Goal: Task Accomplishment & Management: Manage account settings

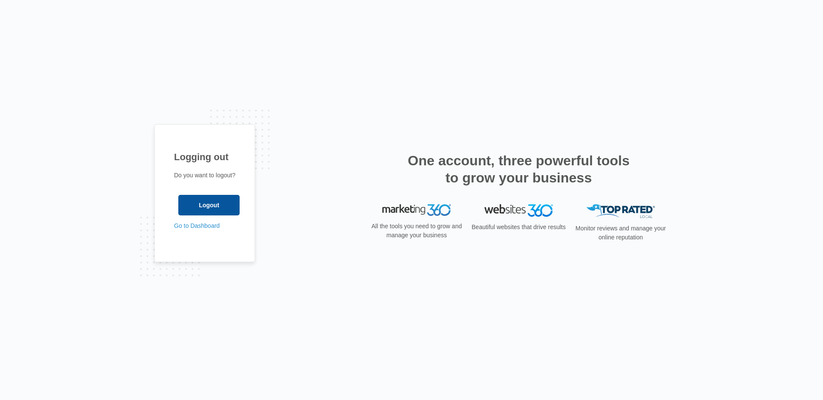
click at [210, 204] on input "Logout" at bounding box center [208, 205] width 61 height 21
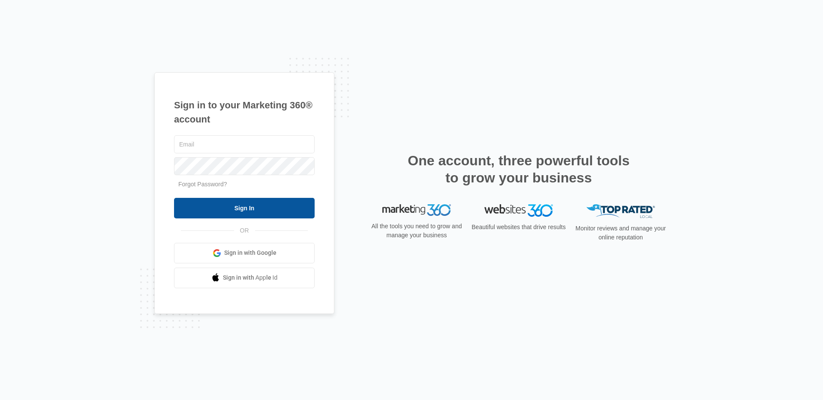
type input "[PERSON_NAME][EMAIL_ADDRESS][PERSON_NAME][DOMAIN_NAME]"
click at [225, 211] on input "Sign In" at bounding box center [244, 208] width 141 height 21
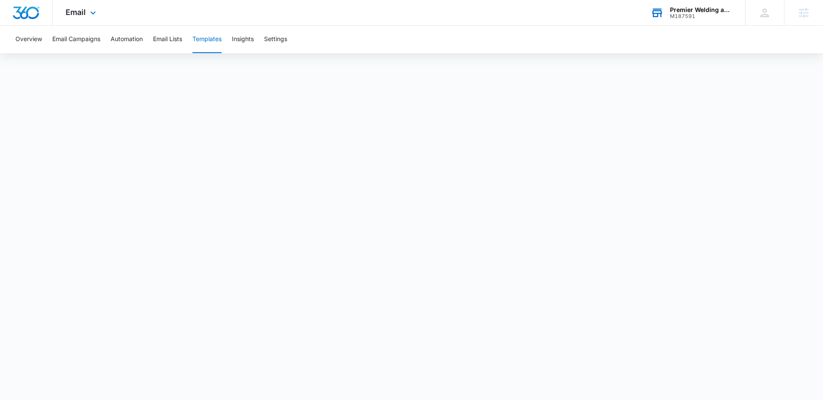
click at [684, 15] on div "M187591" at bounding box center [701, 16] width 63 height 6
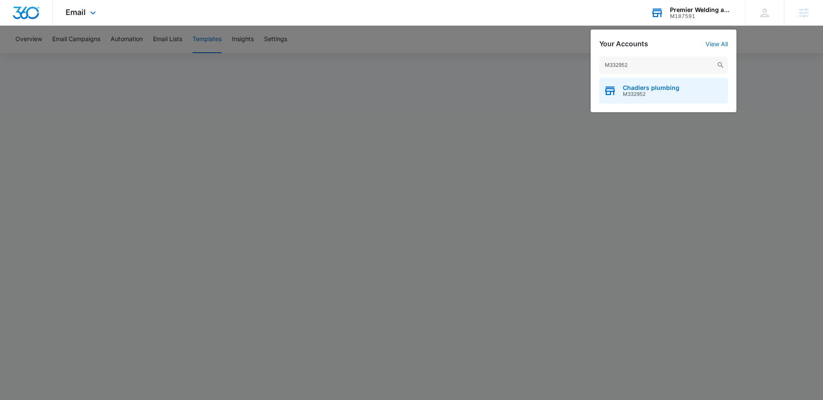
type input "M332952"
click at [646, 81] on div "Chadlers plumbing M332952" at bounding box center [663, 91] width 129 height 26
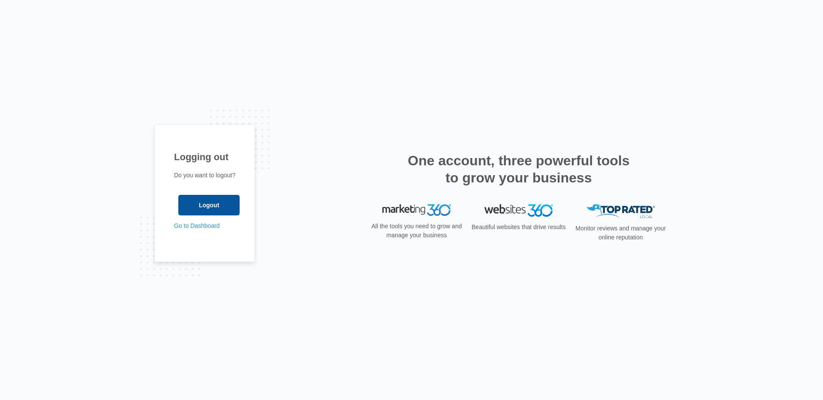
click at [228, 204] on input "Logout" at bounding box center [208, 205] width 61 height 21
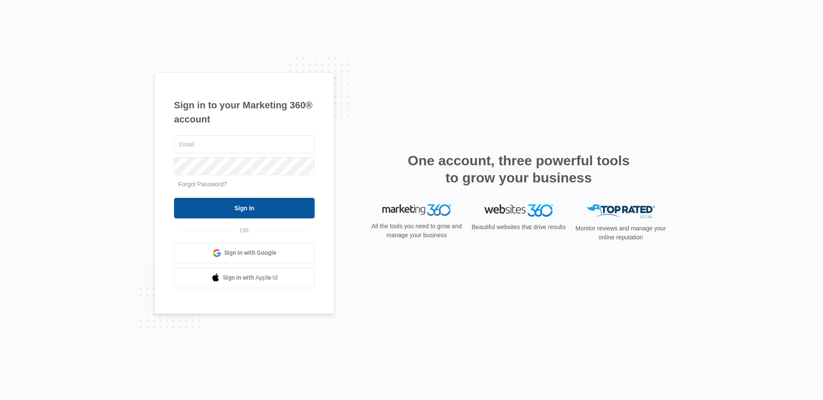
type input "[PERSON_NAME][EMAIL_ADDRESS][PERSON_NAME][DOMAIN_NAME]"
click at [238, 205] on input "Sign In" at bounding box center [244, 208] width 141 height 21
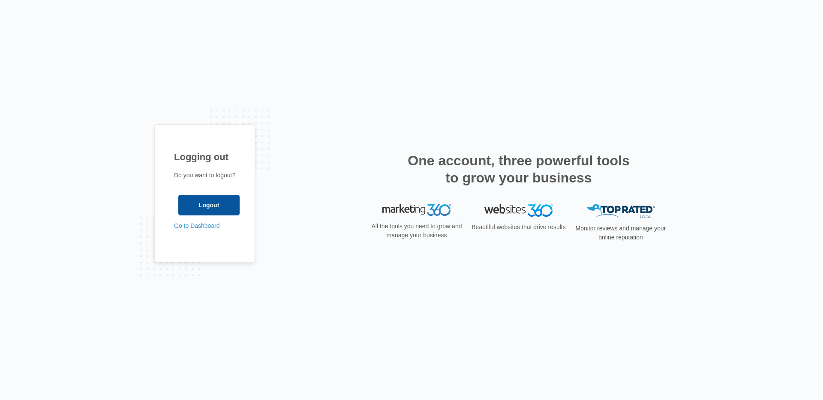
click at [205, 209] on input "Logout" at bounding box center [208, 205] width 61 height 21
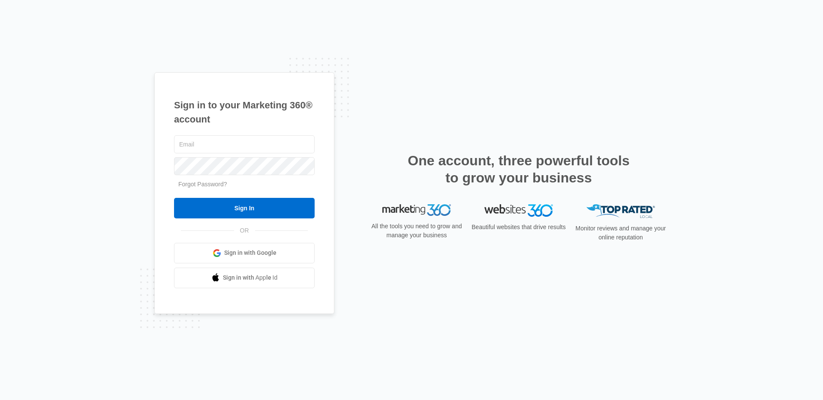
type input "[PERSON_NAME][EMAIL_ADDRESS][PERSON_NAME][DOMAIN_NAME]"
click at [207, 206] on input "Sign In" at bounding box center [244, 208] width 141 height 21
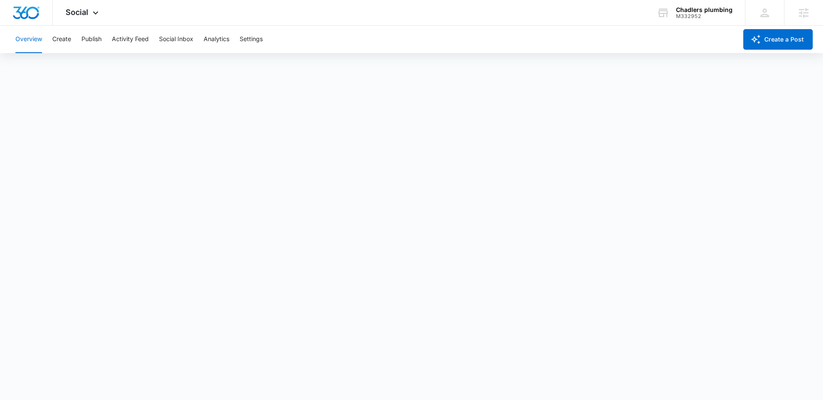
click at [73, 40] on div "Overview Create Publish Activity Feed Social Inbox Analytics Settings" at bounding box center [373, 39] width 727 height 27
click at [67, 39] on button "Create" at bounding box center [61, 39] width 19 height 27
click at [76, 63] on button "Approvals" at bounding box center [83, 66] width 29 height 24
click at [91, 12] on icon at bounding box center [95, 15] width 10 height 10
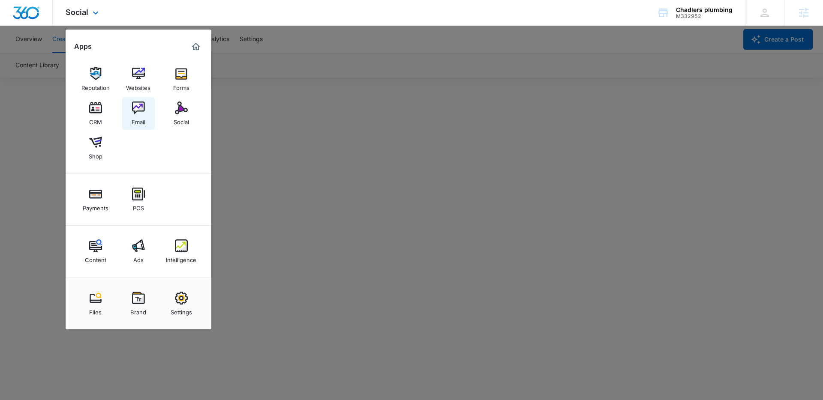
click at [136, 109] on img at bounding box center [138, 108] width 13 height 13
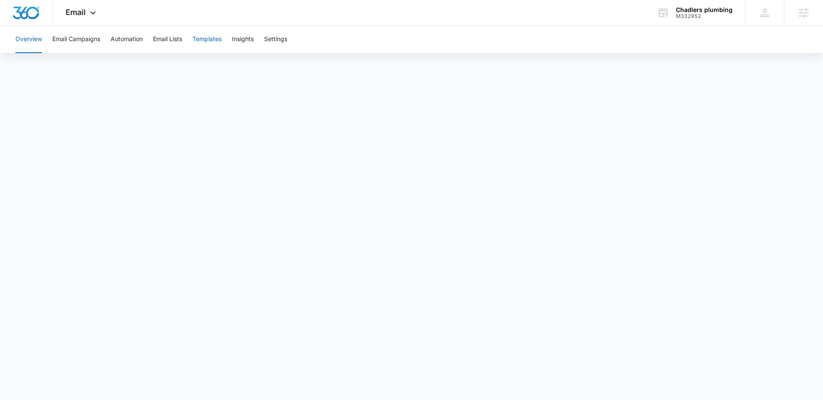
click at [201, 39] on button "Templates" at bounding box center [206, 39] width 29 height 27
click at [91, 13] on icon at bounding box center [93, 15] width 10 height 10
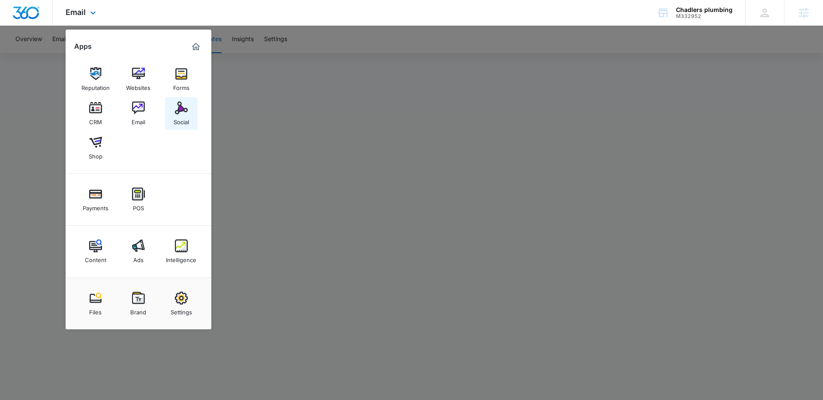
click at [177, 111] on img at bounding box center [181, 108] width 13 height 13
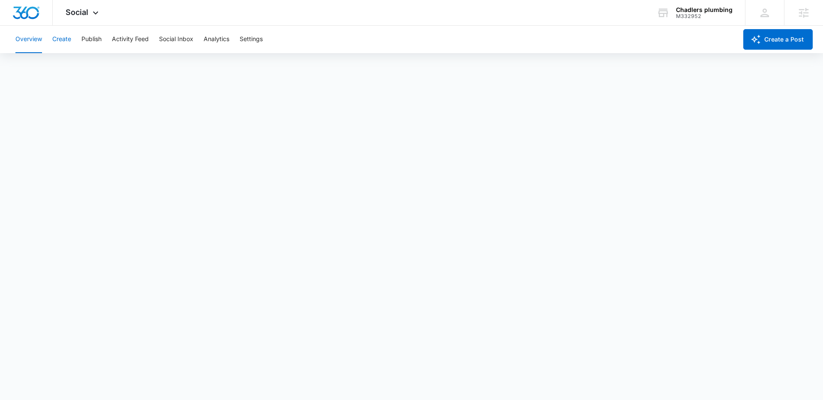
click at [55, 38] on button "Create" at bounding box center [61, 39] width 19 height 27
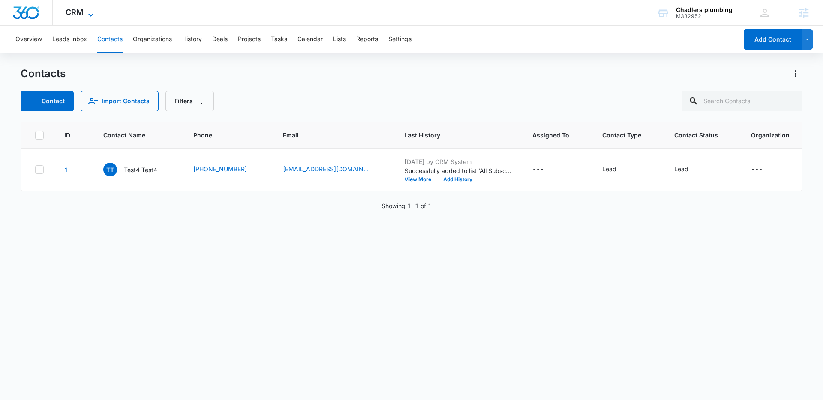
click at [88, 18] on icon at bounding box center [91, 15] width 10 height 10
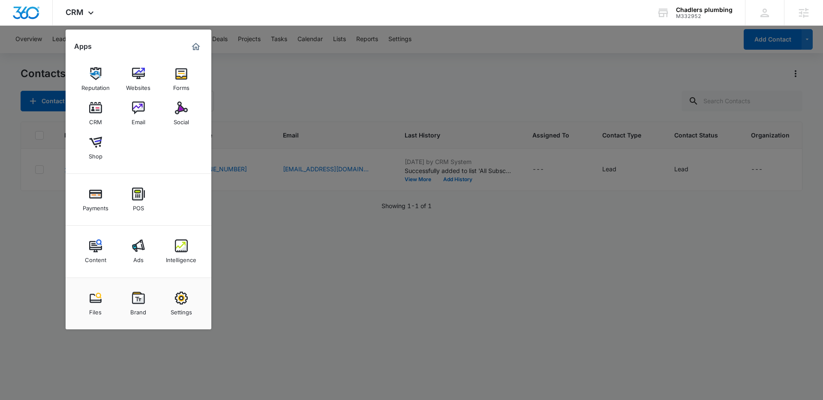
click at [273, 79] on div at bounding box center [411, 200] width 823 height 400
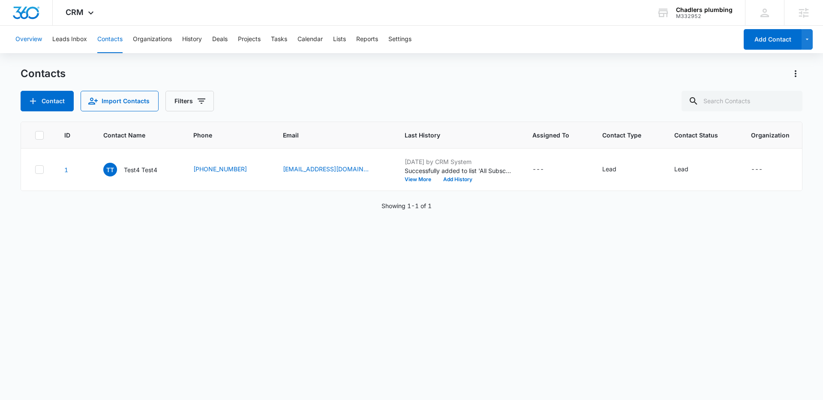
click at [31, 40] on button "Overview" at bounding box center [28, 39] width 27 height 27
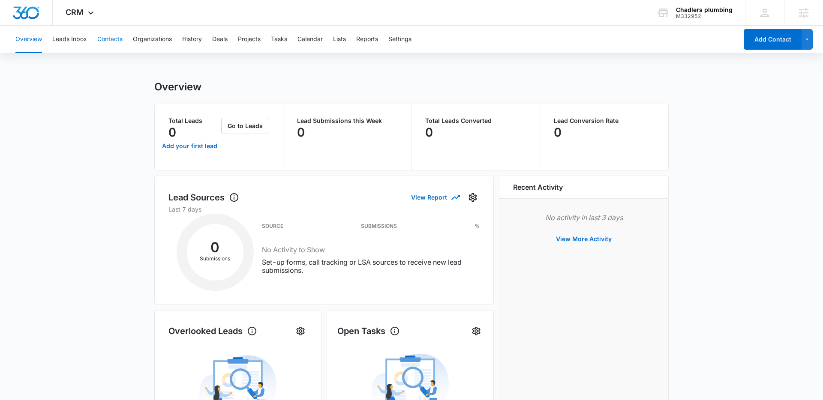
click at [104, 39] on button "Contacts" at bounding box center [109, 39] width 25 height 27
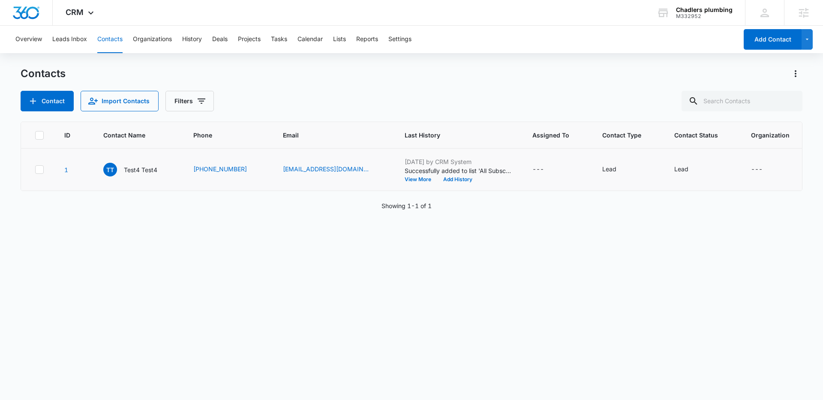
scroll to position [0, 31]
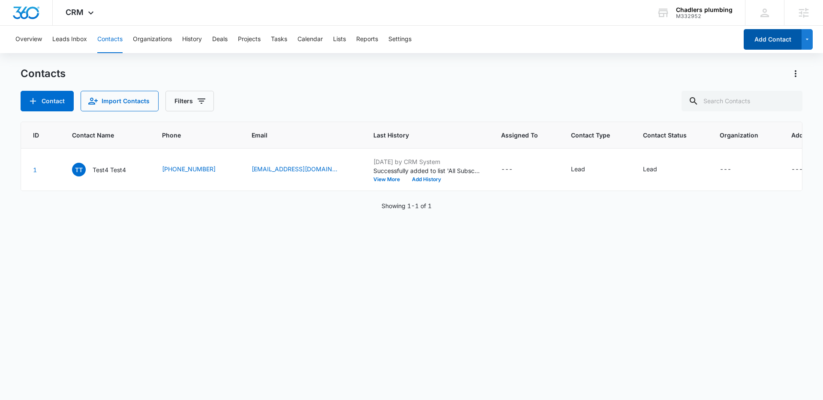
click at [765, 41] on button "Add Contact" at bounding box center [773, 39] width 58 height 21
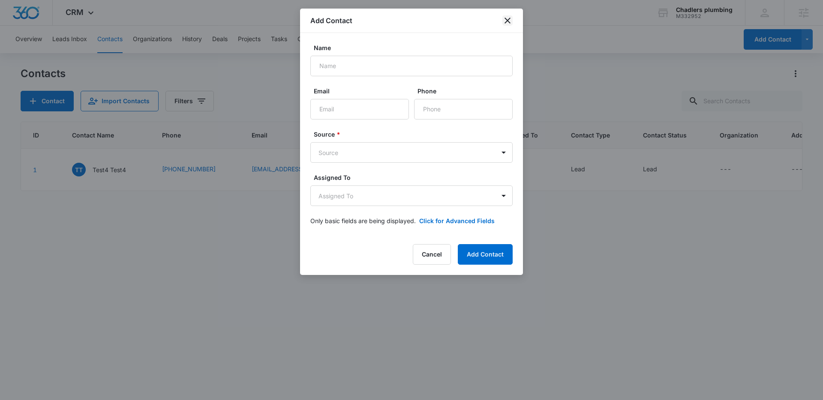
click at [508, 20] on icon "close" at bounding box center [508, 21] width 6 height 6
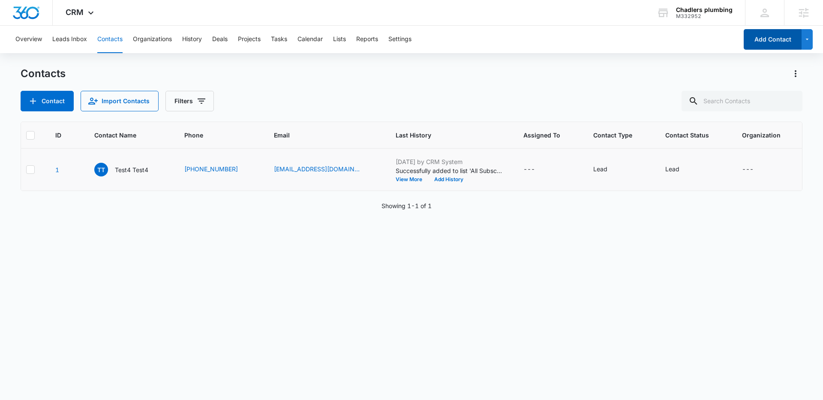
scroll to position [0, 0]
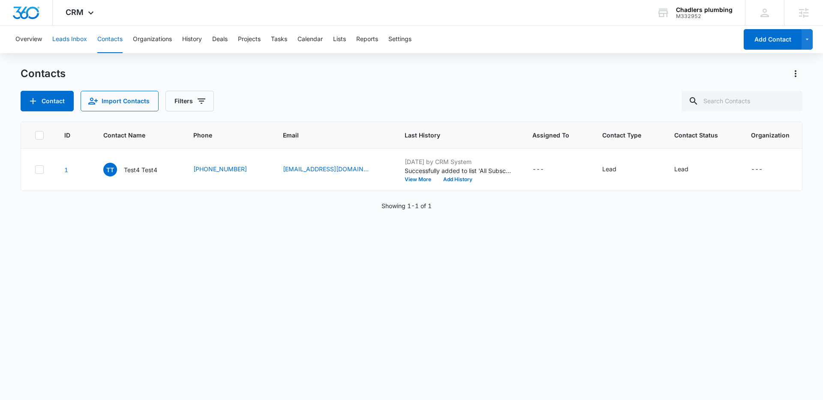
click at [73, 39] on button "Leads Inbox" at bounding box center [69, 39] width 35 height 27
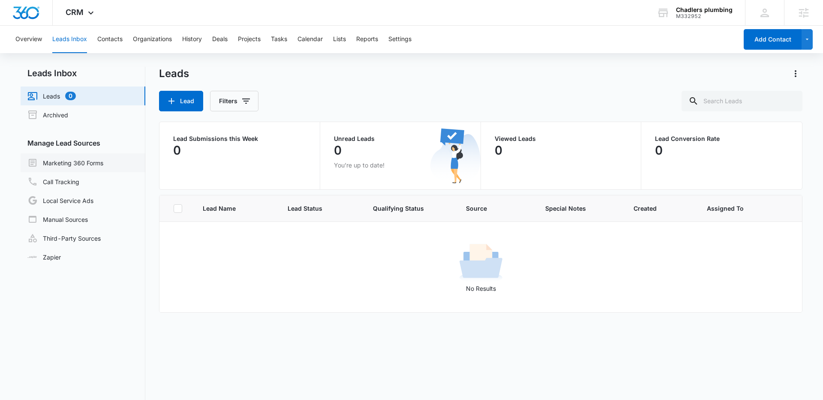
click at [72, 165] on link "Marketing 360 Forms" at bounding box center [65, 163] width 76 height 10
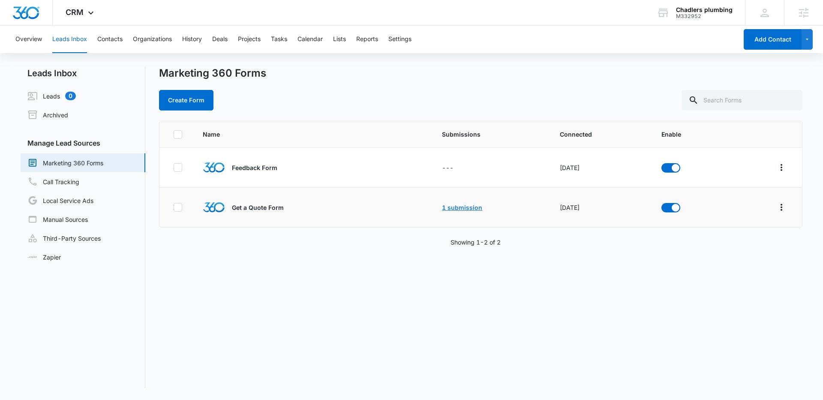
click at [453, 208] on link "1 submission" at bounding box center [462, 207] width 40 height 7
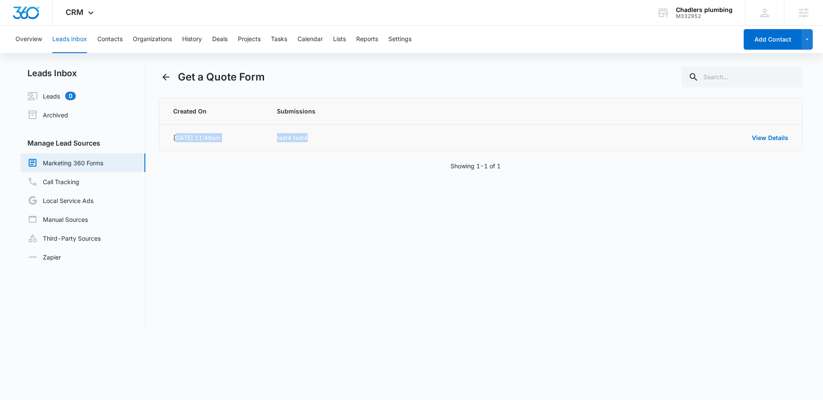
drag, startPoint x: 302, startPoint y: 138, endPoint x: 175, endPoint y: 137, distance: 127.3
click at [175, 137] on tr "Jul 18, 2025 at 11:46am test4 test4 View Details" at bounding box center [480, 138] width 643 height 27
click at [189, 136] on div "Jul 18, 2025 at 11:46am" at bounding box center [196, 137] width 47 height 9
click at [773, 138] on link "View Details" at bounding box center [770, 137] width 36 height 7
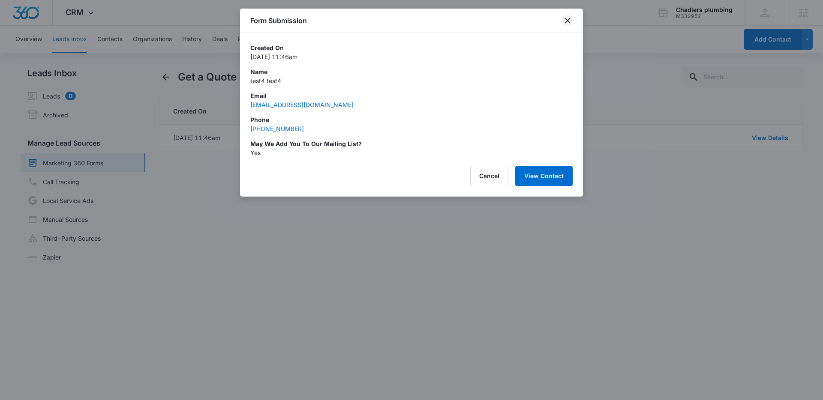
click at [569, 22] on icon "close" at bounding box center [568, 21] width 6 height 6
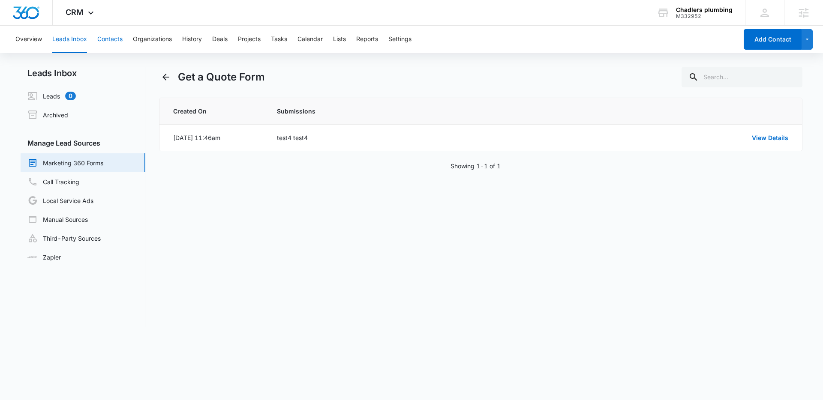
click at [114, 40] on button "Contacts" at bounding box center [109, 39] width 25 height 27
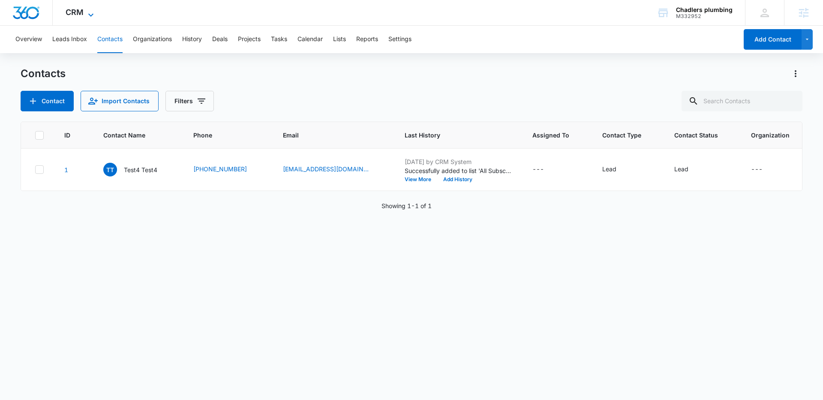
click at [93, 15] on icon at bounding box center [91, 15] width 10 height 10
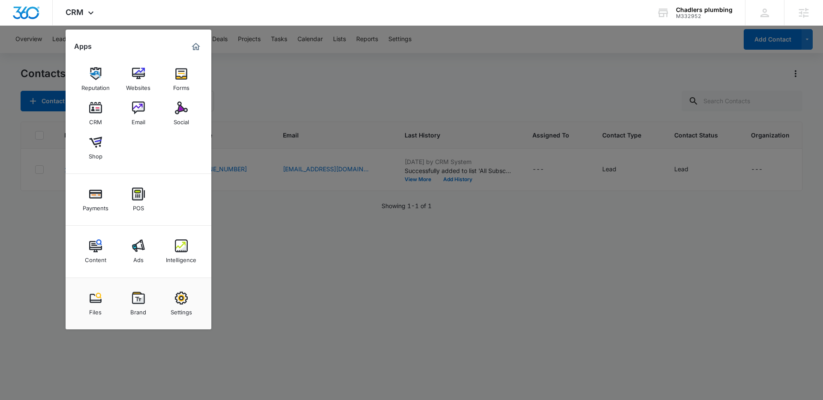
click at [344, 82] on div at bounding box center [411, 200] width 823 height 400
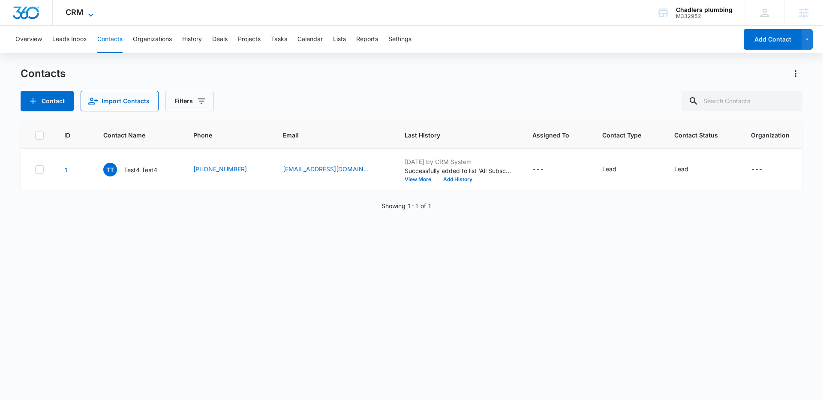
click at [91, 15] on icon at bounding box center [91, 15] width 10 height 10
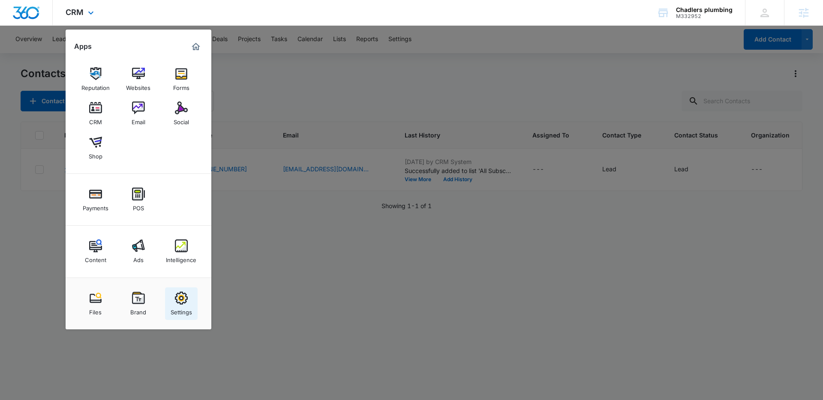
click at [183, 295] on img at bounding box center [181, 298] width 13 height 13
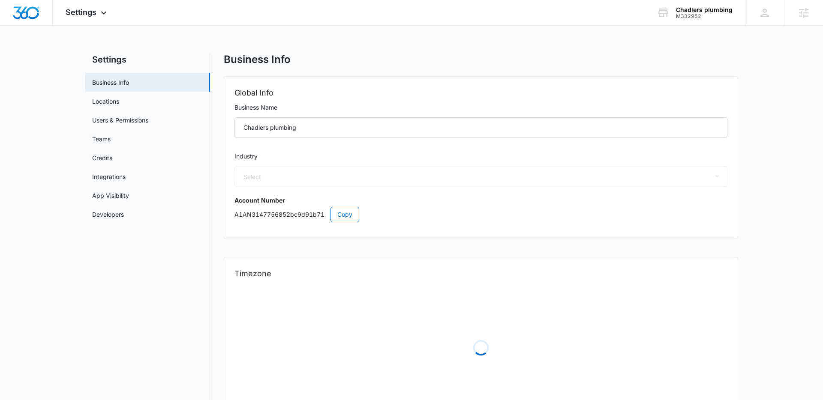
select select "8"
select select "US"
select select "America/New_York"
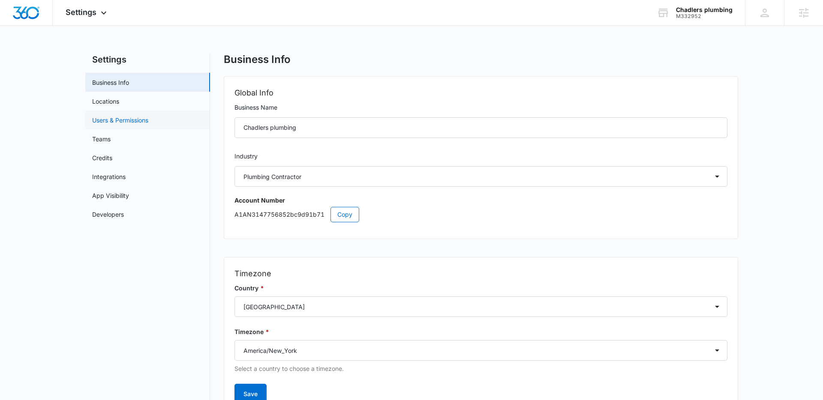
click at [107, 118] on link "Users & Permissions" at bounding box center [120, 120] width 56 height 9
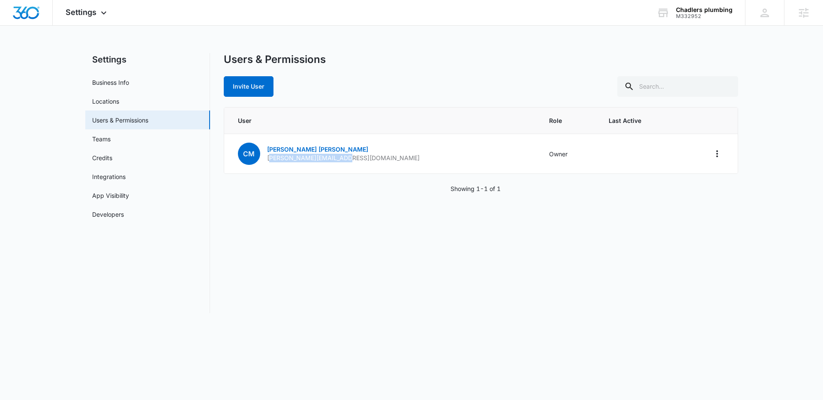
drag, startPoint x: 351, startPoint y: 160, endPoint x: 283, endPoint y: 178, distance: 71.0
click at [272, 159] on td "CM Chad Myers chad@myplumbingteam.com" at bounding box center [381, 154] width 315 height 40
click at [298, 190] on div "Showing 1-1 of 1" at bounding box center [481, 188] width 514 height 9
click at [256, 87] on button "Invite User" at bounding box center [249, 86] width 50 height 21
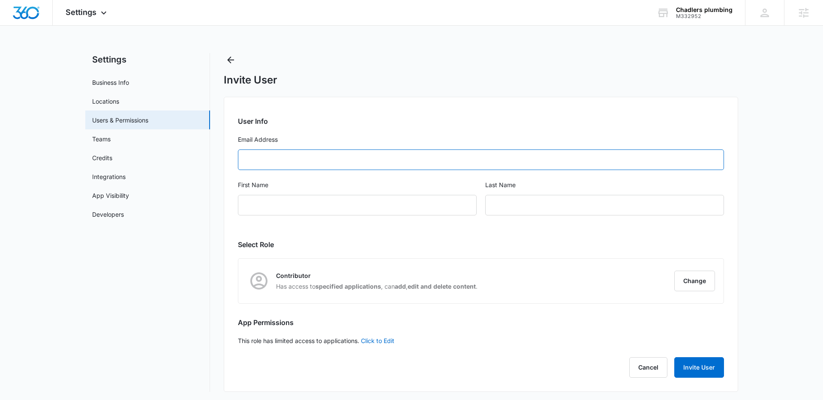
click at [292, 159] on input "Email Address" at bounding box center [481, 160] width 486 height 21
click at [361, 162] on input "Email Address" at bounding box center [481, 160] width 486 height 21
paste input "contact@chadlers.com"
click at [260, 165] on input "contact@chadlers.com" at bounding box center [481, 160] width 486 height 21
type input "contact@chadlers.com"
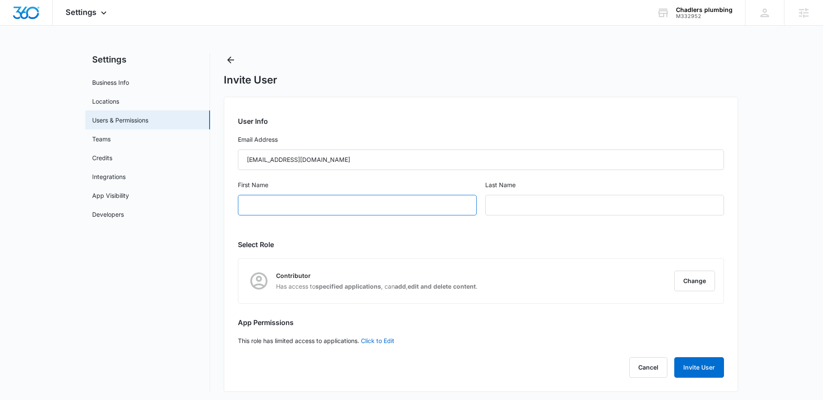
click at [279, 199] on input "First Name" at bounding box center [357, 205] width 239 height 21
type input "Morgan"
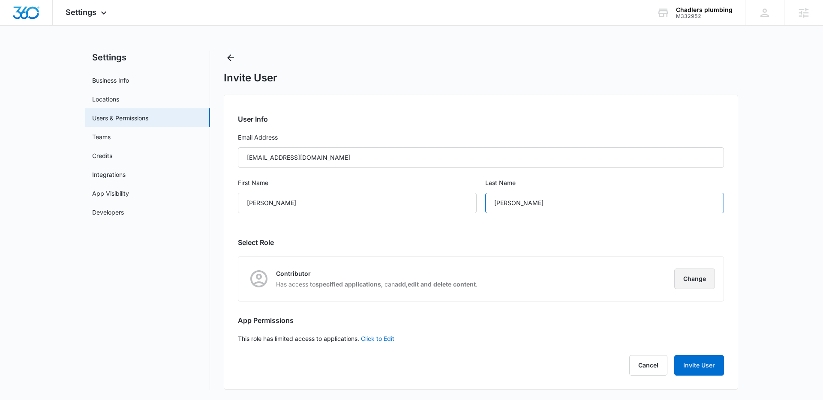
type input "Meyers"
click at [677, 280] on button "Change" at bounding box center [694, 279] width 41 height 21
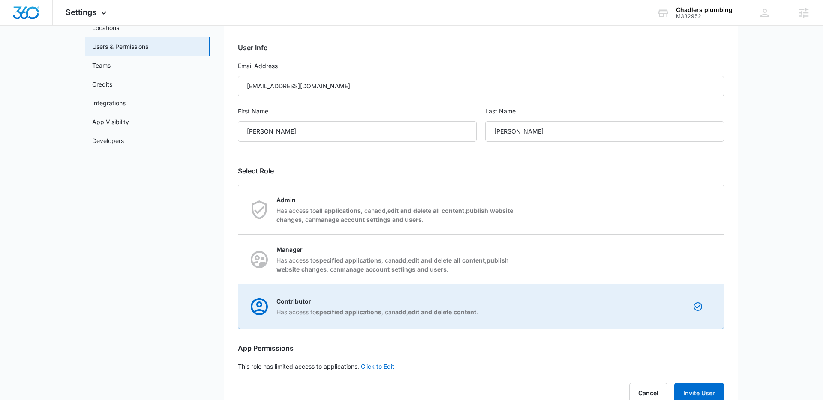
scroll to position [79, 0]
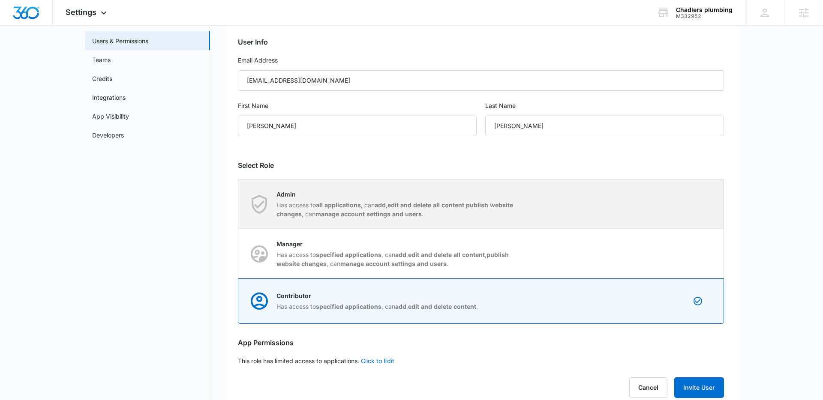
click at [314, 213] on strong "publish website changes" at bounding box center [395, 209] width 237 height 16
click at [239, 204] on input "Admin Has access to all applications , can add , edit and delete all content , …" at bounding box center [238, 204] width 0 height 0
radio input "true"
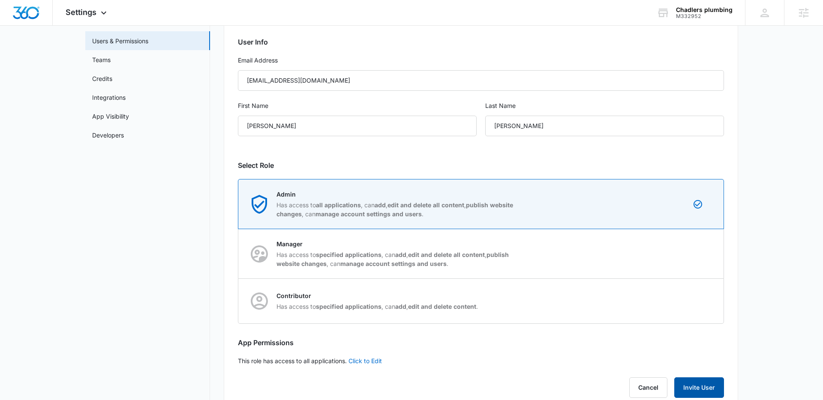
click at [686, 383] on button "Invite User" at bounding box center [699, 388] width 50 height 21
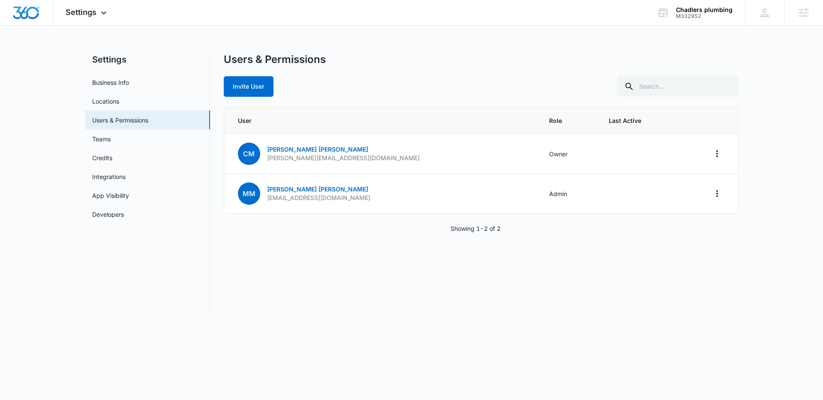
click at [451, 67] on div "Users & Permissions Invite User" at bounding box center [481, 75] width 514 height 44
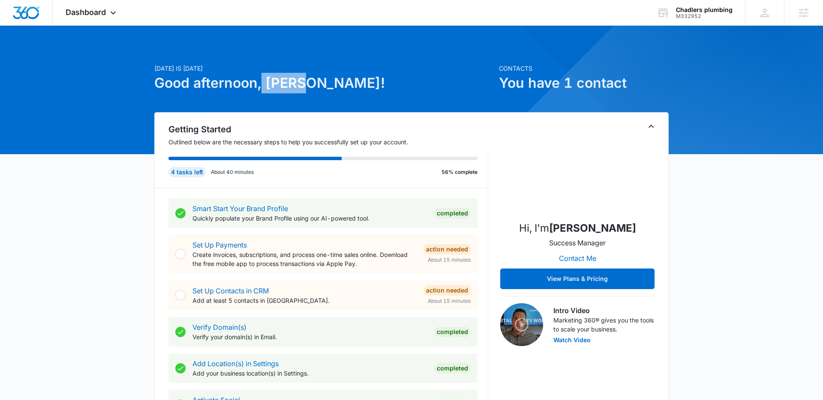
drag, startPoint x: 263, startPoint y: 83, endPoint x: 322, endPoint y: 80, distance: 59.2
click at [322, 80] on h1 "Good afternoon, [PERSON_NAME]!" at bounding box center [324, 83] width 340 height 21
click at [114, 15] on icon at bounding box center [113, 14] width 5 height 3
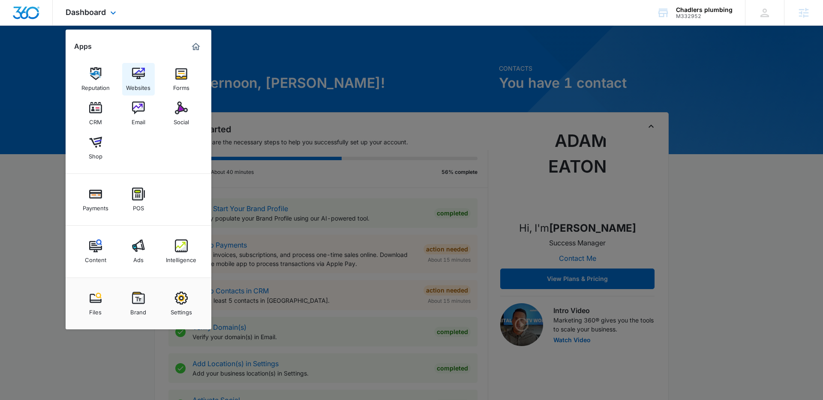
click at [139, 77] on img at bounding box center [138, 73] width 13 height 13
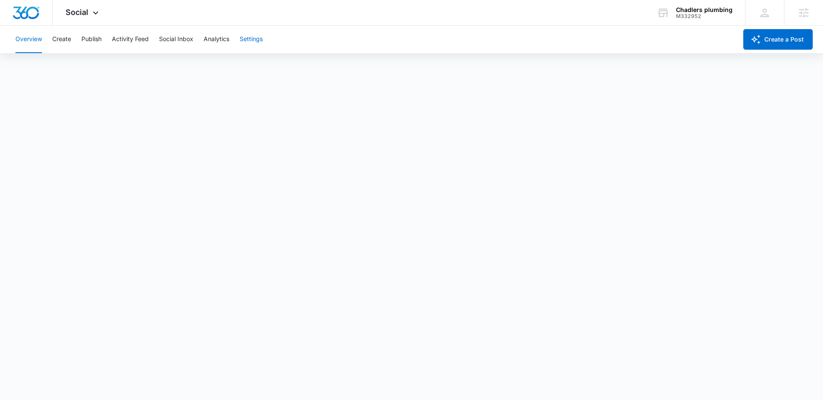
click at [253, 39] on button "Settings" at bounding box center [251, 39] width 23 height 27
click at [59, 40] on button "Create" at bounding box center [61, 39] width 19 height 27
click at [30, 39] on button "Overview" at bounding box center [28, 39] width 27 height 27
click at [56, 40] on button "Create" at bounding box center [61, 39] width 19 height 27
click at [93, 36] on button "Publish" at bounding box center [91, 39] width 20 height 27
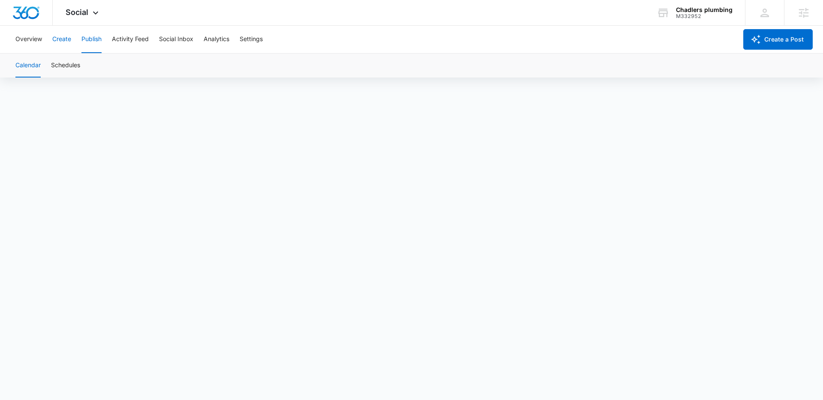
click at [60, 41] on button "Create" at bounding box center [61, 39] width 19 height 27
